Goal: Task Accomplishment & Management: Manage account settings

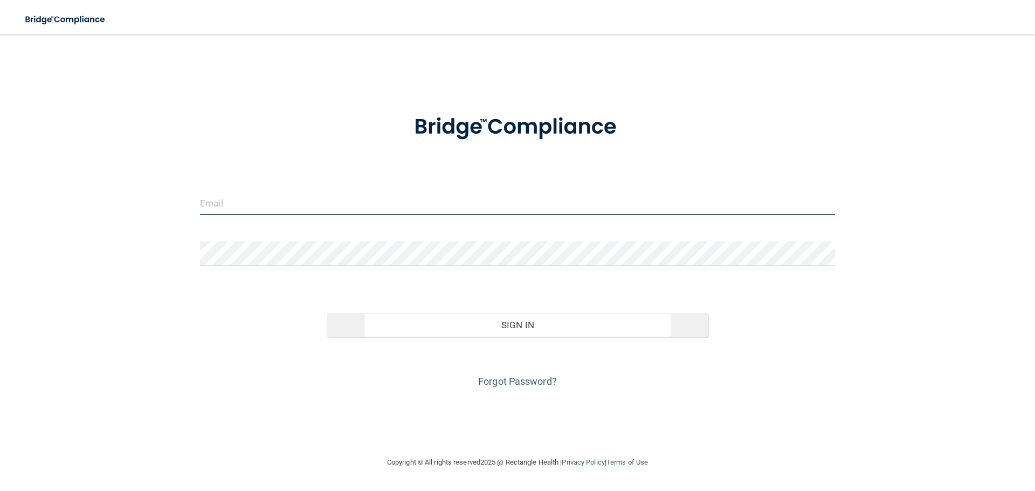
type input "[EMAIL_ADDRESS][PERSON_NAME][DOMAIN_NAME]"
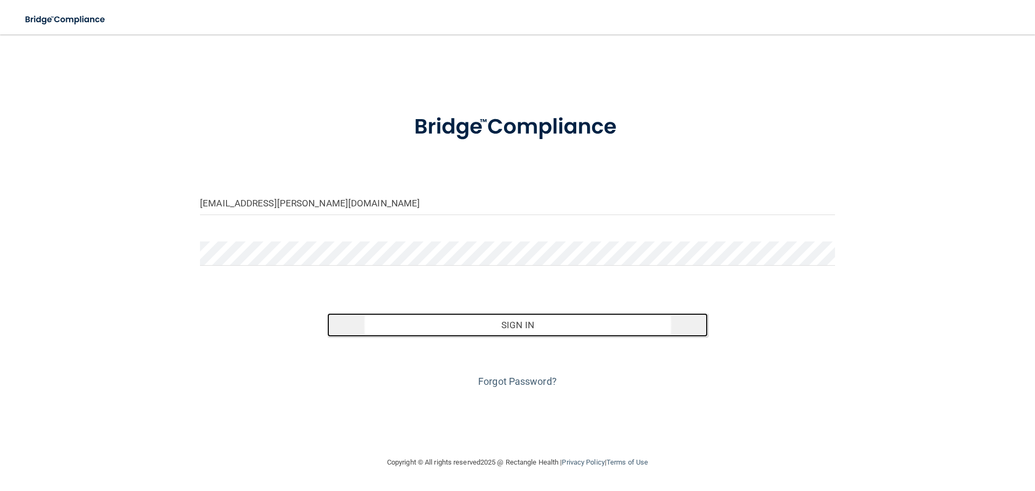
click at [453, 330] on button "Sign In" at bounding box center [517, 325] width 381 height 24
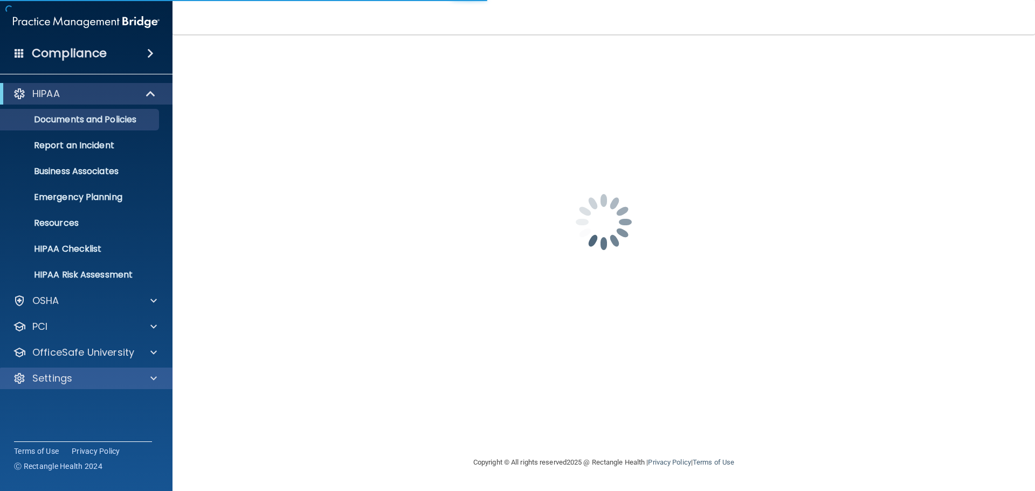
click at [80, 385] on div "Settings" at bounding box center [86, 379] width 173 height 22
click at [154, 378] on span at bounding box center [153, 378] width 6 height 13
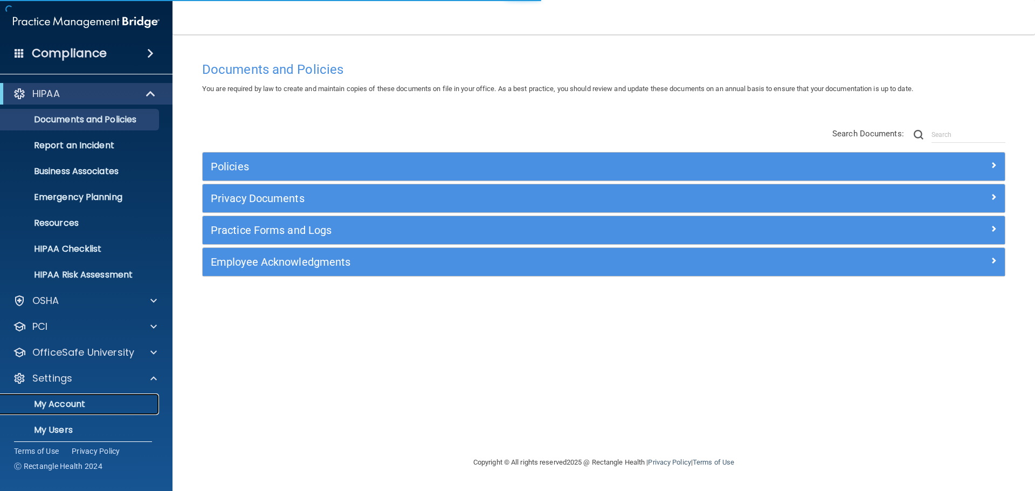
click at [75, 407] on p "My Account" at bounding box center [80, 404] width 147 height 11
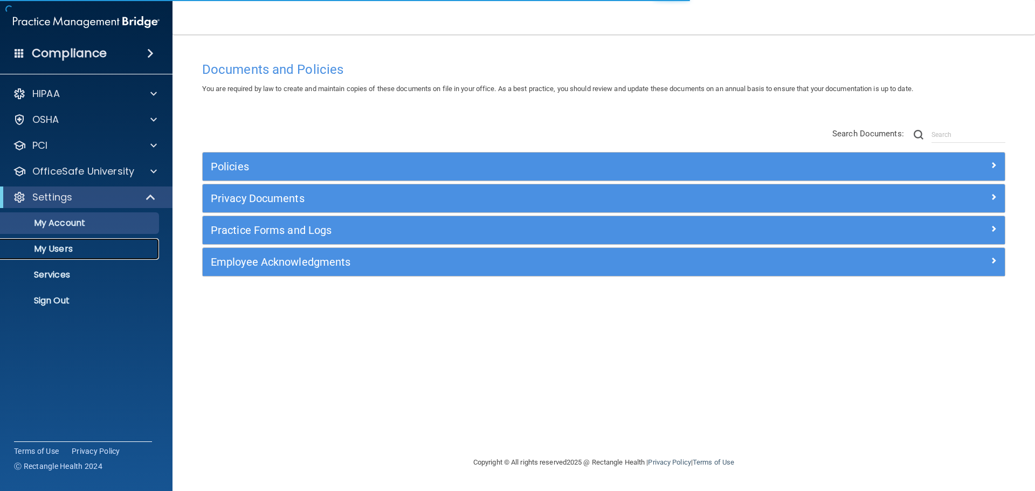
click at [49, 251] on p "My Users" at bounding box center [80, 249] width 147 height 11
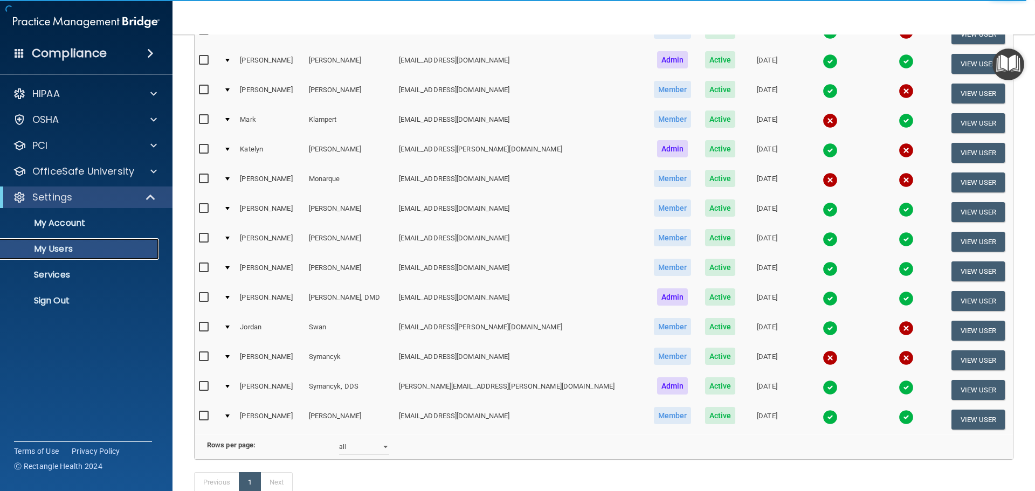
scroll to position [401, 0]
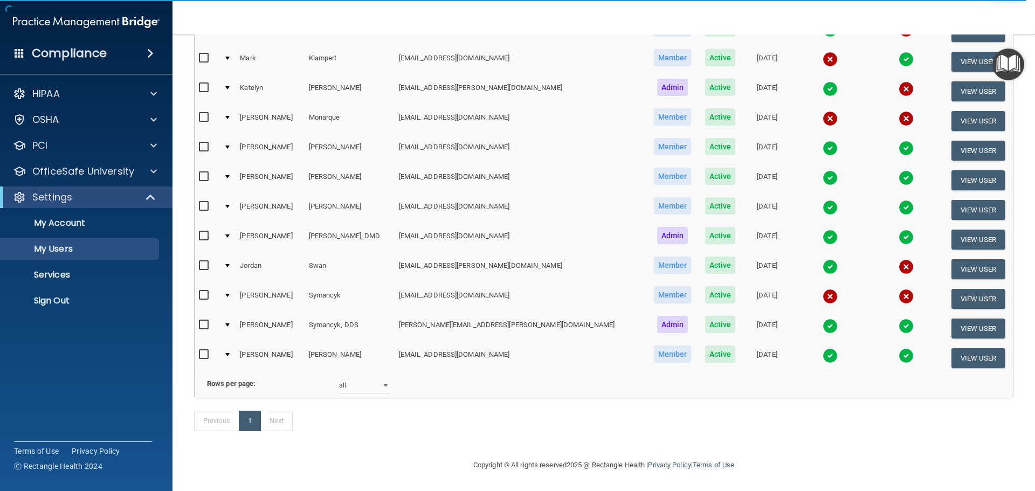
click at [823, 319] on img at bounding box center [830, 326] width 15 height 15
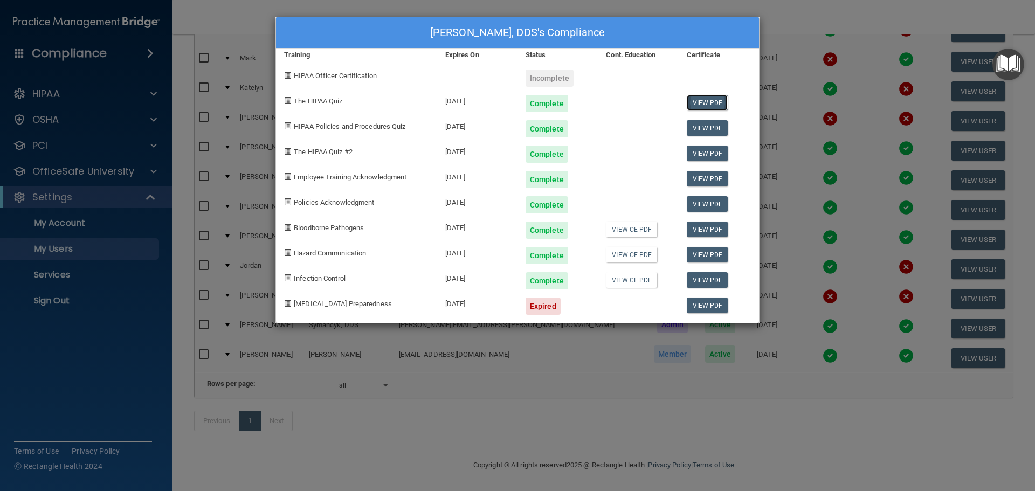
click at [701, 103] on link "View PDF" at bounding box center [708, 103] width 42 height 16
